Goal: Information Seeking & Learning: Learn about a topic

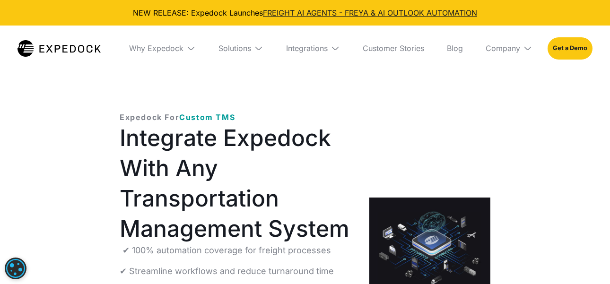
select select
click at [563, 170] on div "Expedock For Custom TMS Integrate Expedock With Any Transportation Management S…" at bounding box center [305, 210] width 610 height 284
click at [252, 45] on div "Solutions" at bounding box center [241, 48] width 60 height 45
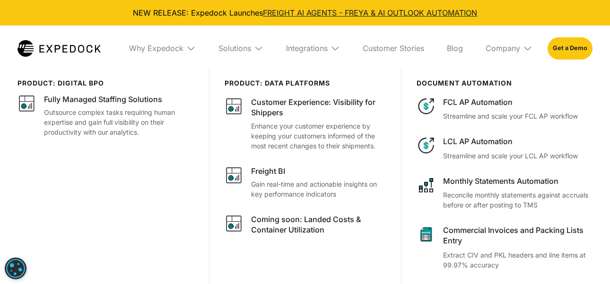
click at [333, 49] on img at bounding box center [335, 48] width 9 height 9
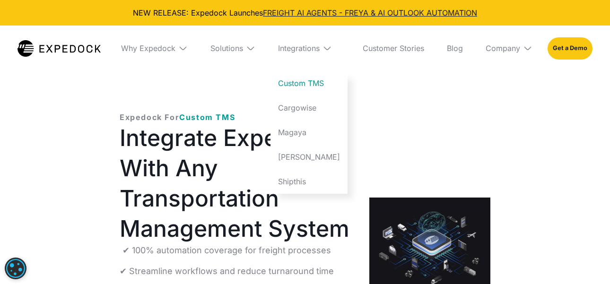
click at [311, 81] on link "Custom TMS" at bounding box center [308, 83] width 77 height 25
select select
click at [249, 167] on h1 "Integrate Expedock With Any Transportation Management System" at bounding box center [237, 183] width 235 height 121
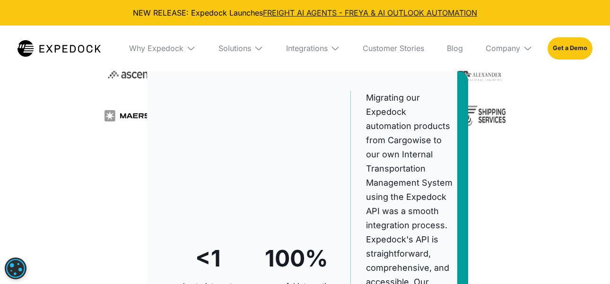
click at [264, 199] on div "<1 day to integrate with custom TMS 100% successful integration deployments" at bounding box center [256, 274] width 158 height 366
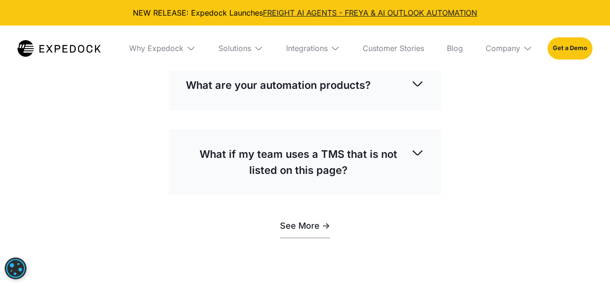
scroll to position [2369, 0]
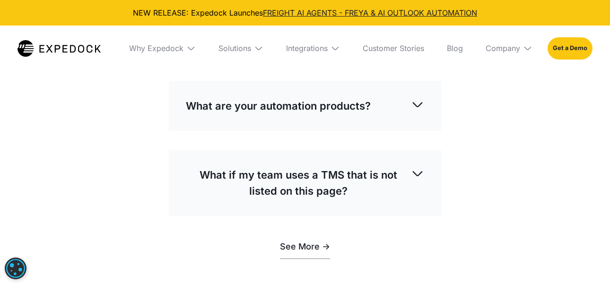
click at [304, 45] on p "How do you ensure 99.97% accuracy?" at bounding box center [283, 37] width 194 height 16
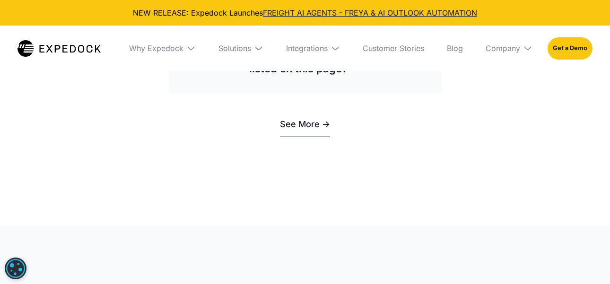
scroll to position [2518, 0]
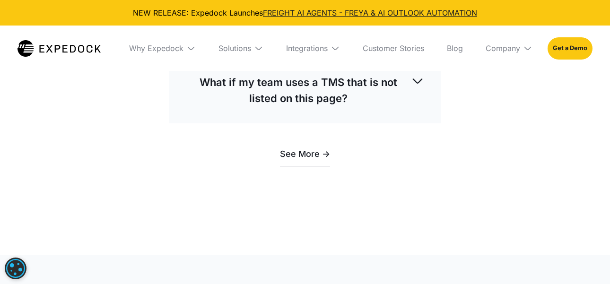
click at [310, 21] on p "What are your automation products?" at bounding box center [278, 13] width 185 height 16
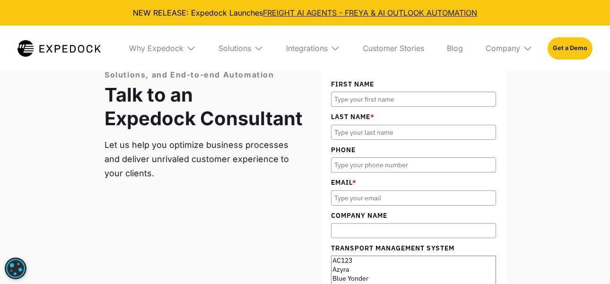
scroll to position [3218, 0]
